Goal: Information Seeking & Learning: Learn about a topic

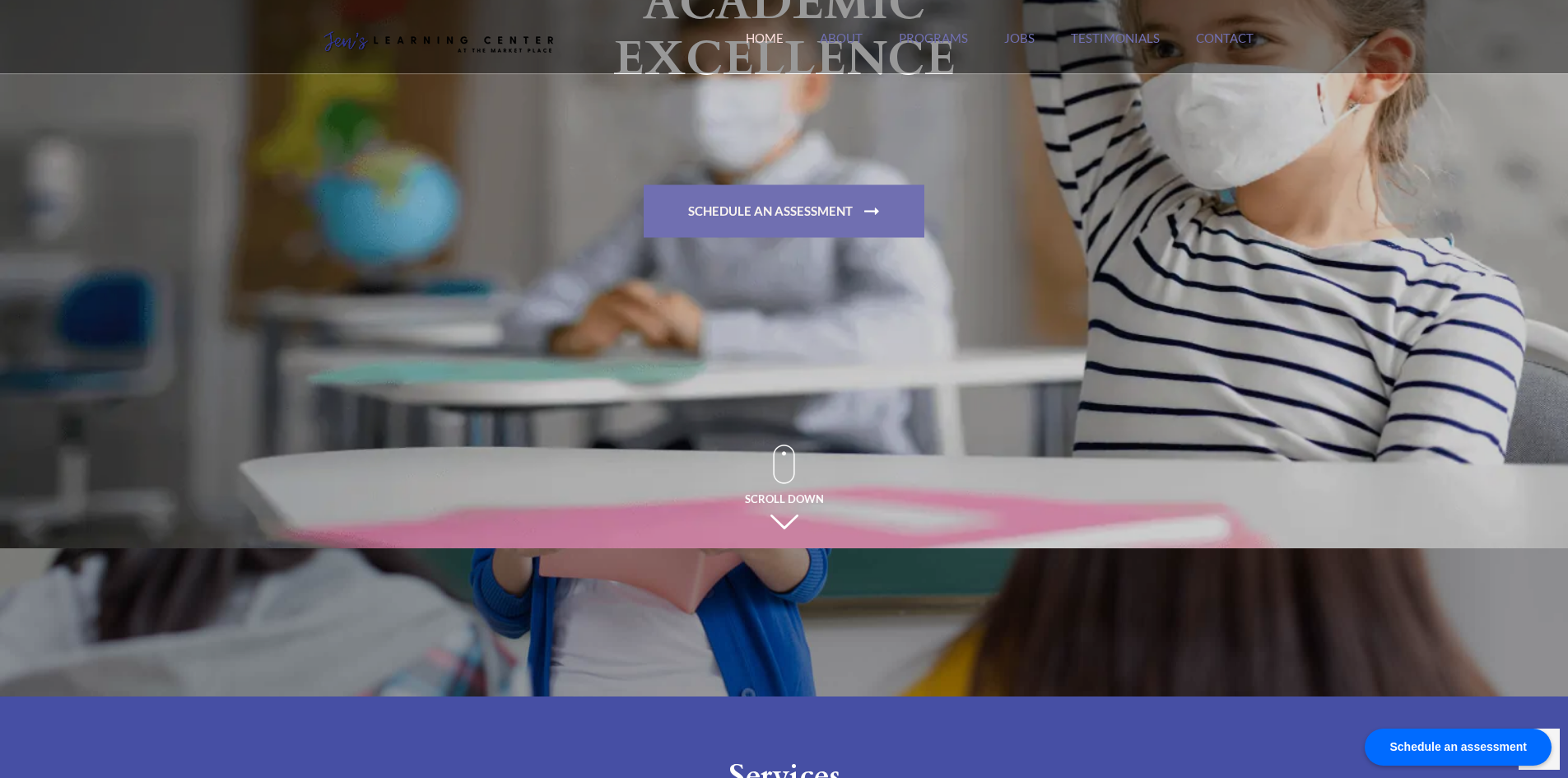
scroll to position [165, 0]
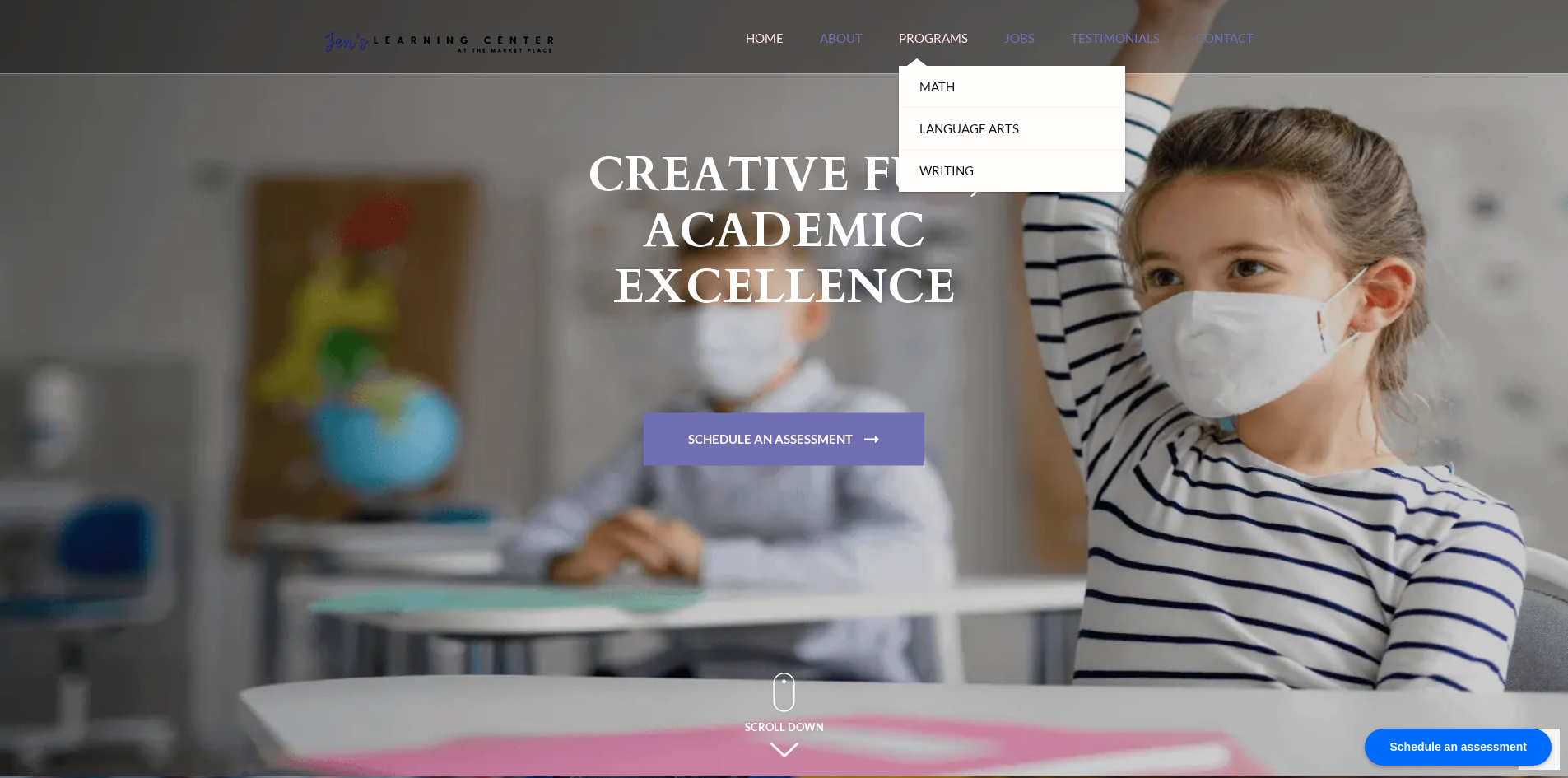
click at [923, 51] on link "Programs" at bounding box center [934, 48] width 69 height 35
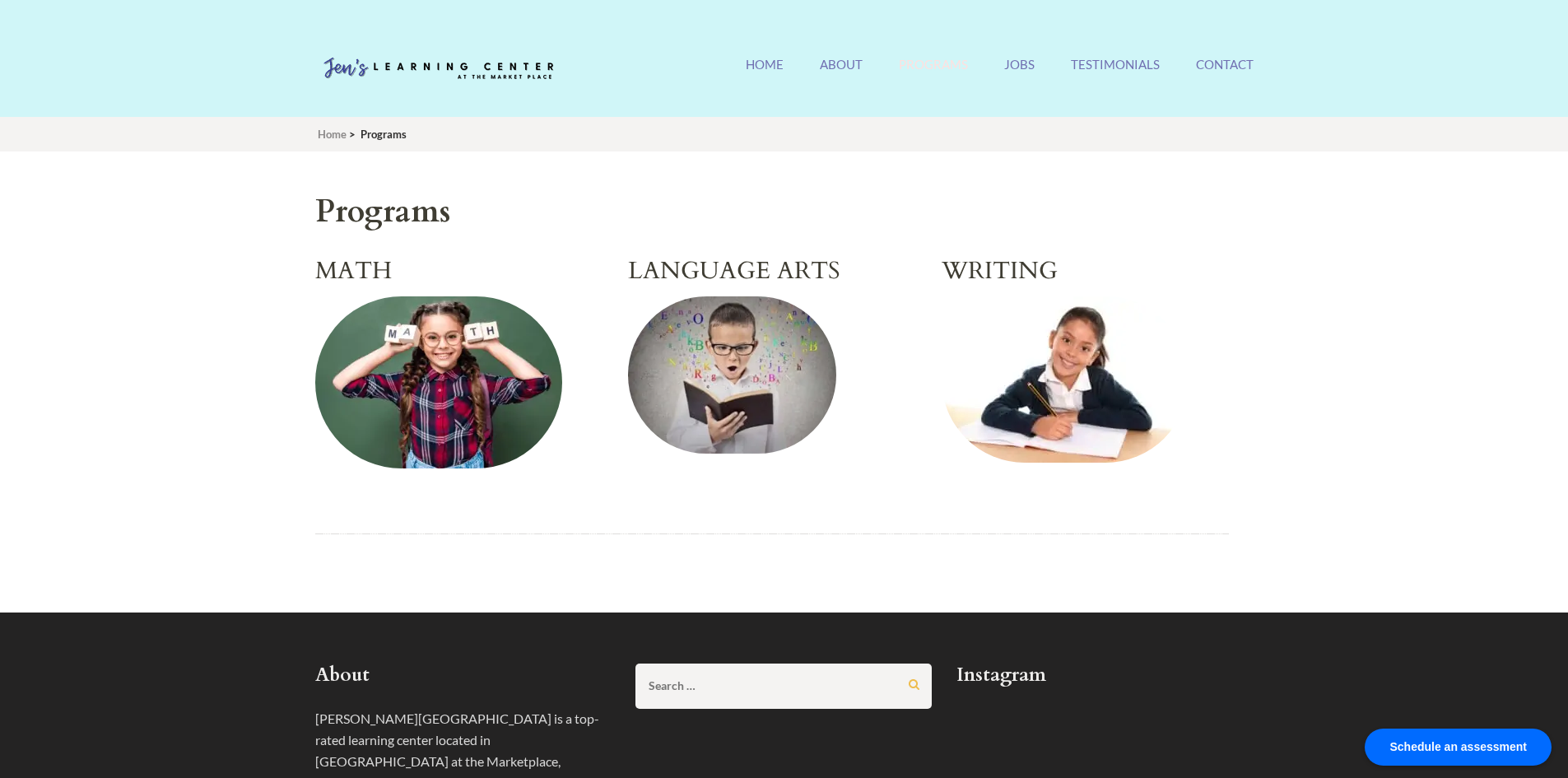
click at [457, 340] on img at bounding box center [438, 383] width 247 height 172
